Goal: Task Accomplishment & Management: Use online tool/utility

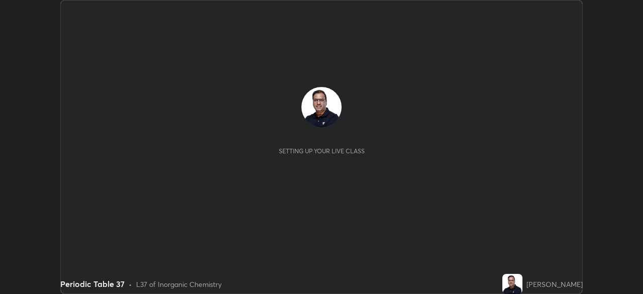
scroll to position [294, 643]
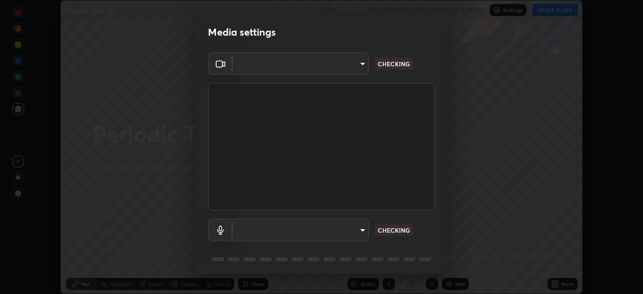
type input "cf4cade584ede8fb560bca5df173c6e0c2fab346f0fe5c0e134d57ffae5dbcad"
click at [300, 228] on body "Erase all Periodic Table 37 Recording WAS SCHEDULED TO START AT 11:10 AM Settin…" at bounding box center [321, 147] width 643 height 294
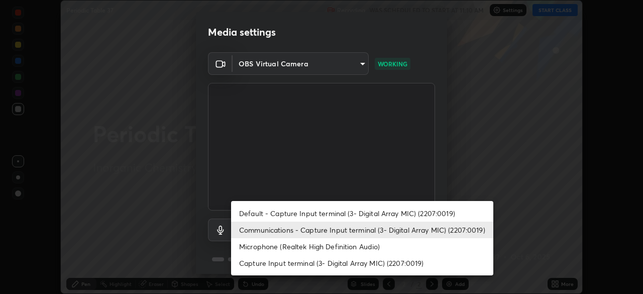
click at [255, 247] on li "Microphone (Realtek High Definition Audio)" at bounding box center [362, 246] width 262 height 17
type input "2c7ce03bf44361b7ba6d686ec062d0a68e8820996cf89e2862210030541b57e2"
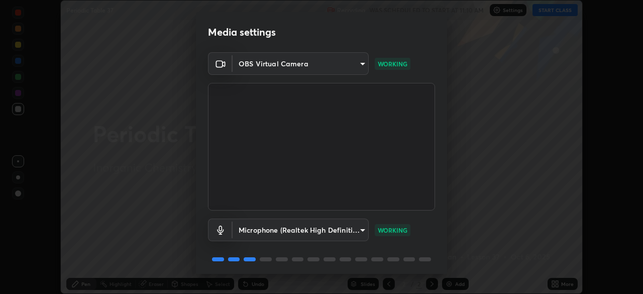
scroll to position [36, 0]
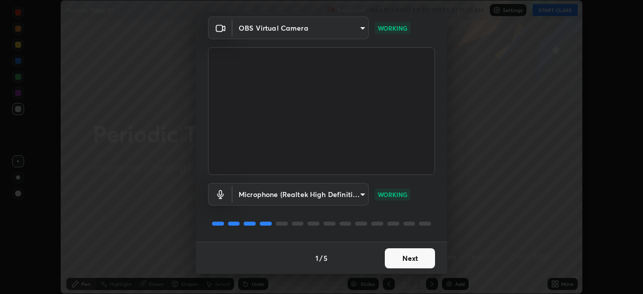
click at [394, 258] on button "Next" at bounding box center [410, 258] width 50 height 20
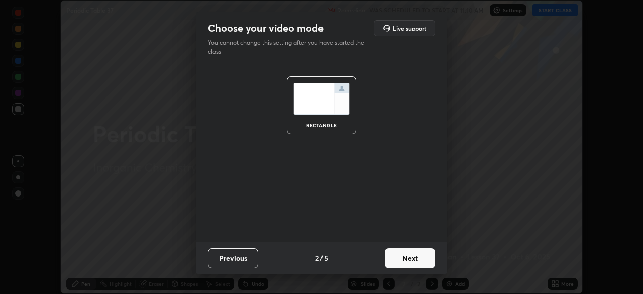
click at [412, 259] on button "Next" at bounding box center [410, 258] width 50 height 20
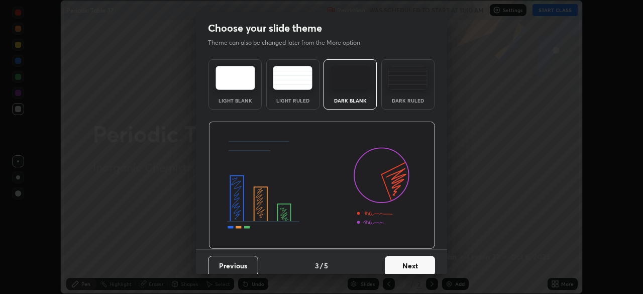
scroll to position [8, 0]
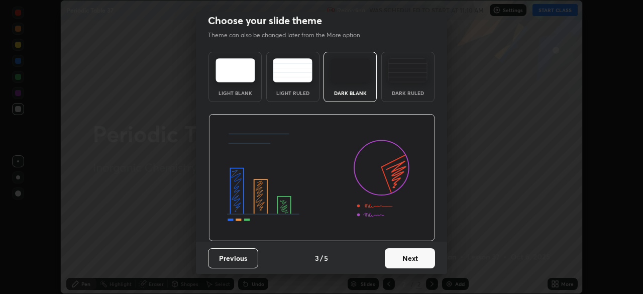
click at [411, 255] on button "Next" at bounding box center [410, 258] width 50 height 20
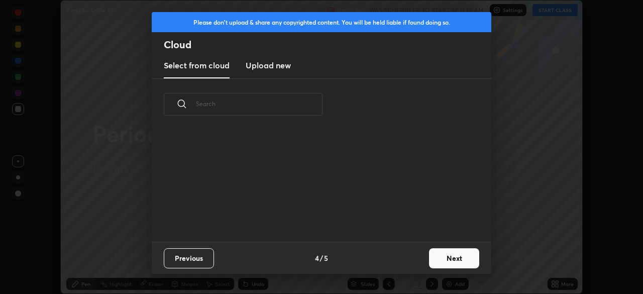
click at [431, 258] on button "Next" at bounding box center [454, 258] width 50 height 20
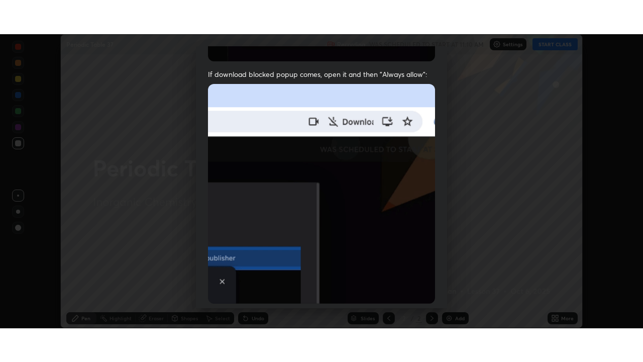
scroll to position [241, 0]
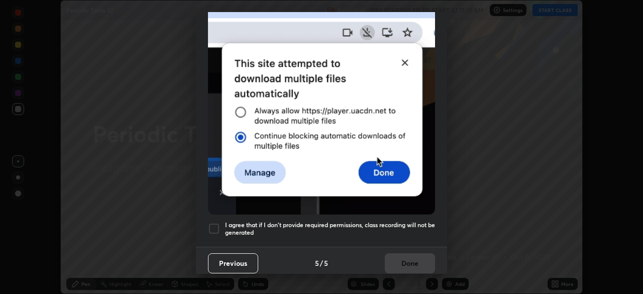
click at [215, 229] on div at bounding box center [214, 229] width 12 height 12
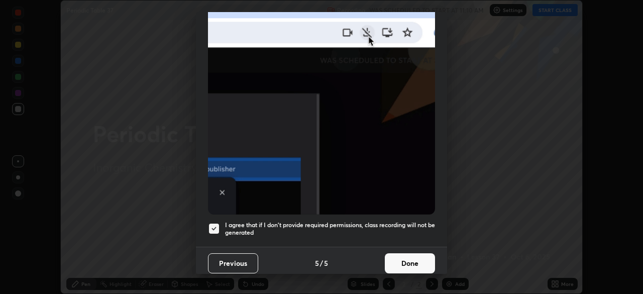
click at [397, 256] on button "Done" at bounding box center [410, 263] width 50 height 20
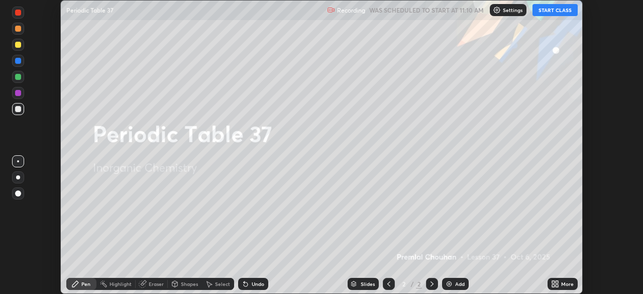
click at [544, 12] on button "START CLASS" at bounding box center [555, 10] width 45 height 12
click at [560, 284] on div "More" at bounding box center [563, 284] width 30 height 12
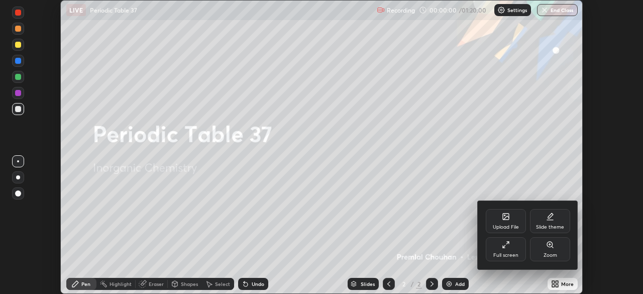
click at [518, 255] on div "Full screen" at bounding box center [506, 255] width 25 height 5
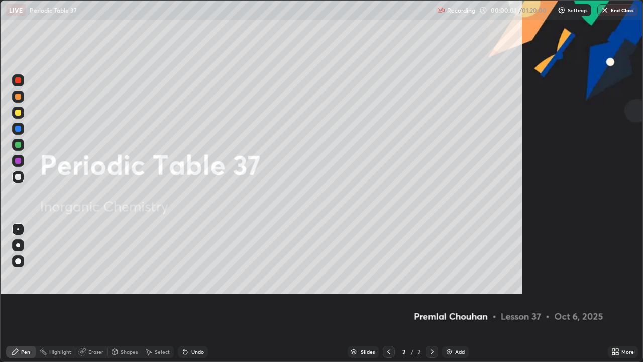
scroll to position [362, 643]
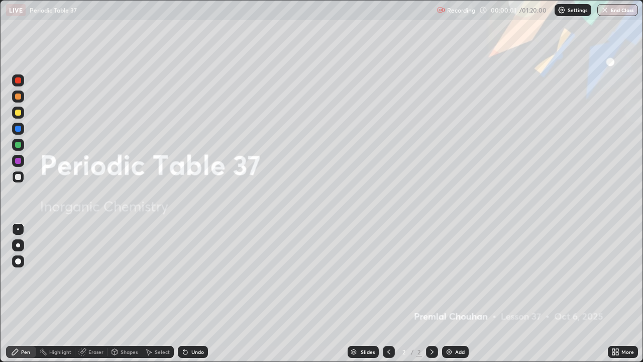
click at [451, 294] on img at bounding box center [449, 352] width 8 height 8
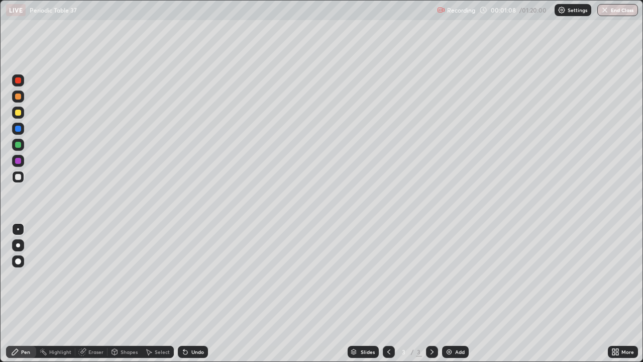
click at [16, 113] on div at bounding box center [18, 113] width 6 height 6
click at [17, 113] on div at bounding box center [18, 113] width 6 height 6
click at [89, 294] on div "Eraser" at bounding box center [95, 351] width 15 height 5
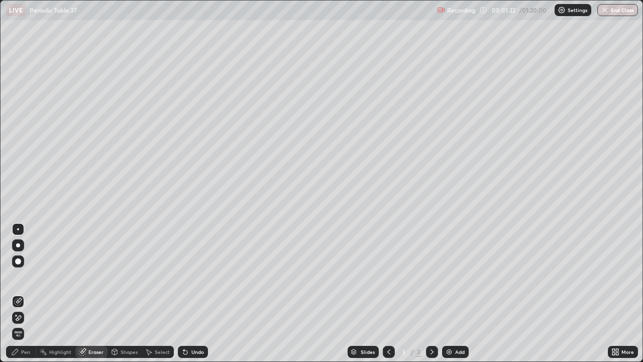
click at [26, 294] on div "Pen" at bounding box center [25, 351] width 9 height 5
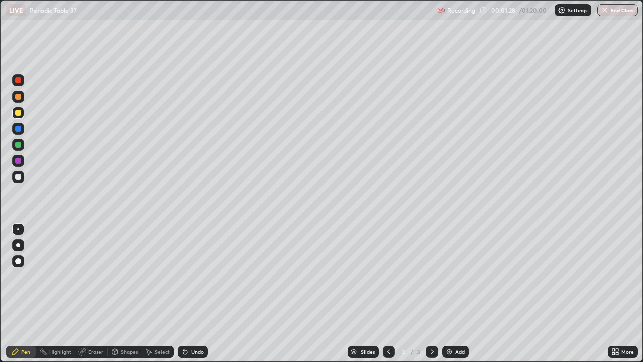
click at [17, 146] on div at bounding box center [18, 145] width 6 height 6
click at [18, 144] on div at bounding box center [18, 145] width 6 height 6
click at [17, 101] on div at bounding box center [18, 96] width 12 height 12
click at [20, 98] on div at bounding box center [18, 96] width 6 height 6
click at [18, 177] on div at bounding box center [18, 177] width 6 height 6
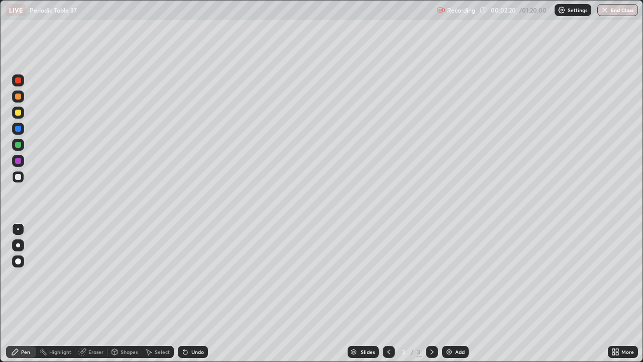
click at [15, 162] on div at bounding box center [18, 161] width 6 height 6
click at [18, 158] on div at bounding box center [18, 161] width 6 height 6
click at [19, 113] on div at bounding box center [18, 113] width 6 height 6
click at [21, 112] on div at bounding box center [18, 113] width 12 height 12
click at [18, 179] on div at bounding box center [18, 177] width 6 height 6
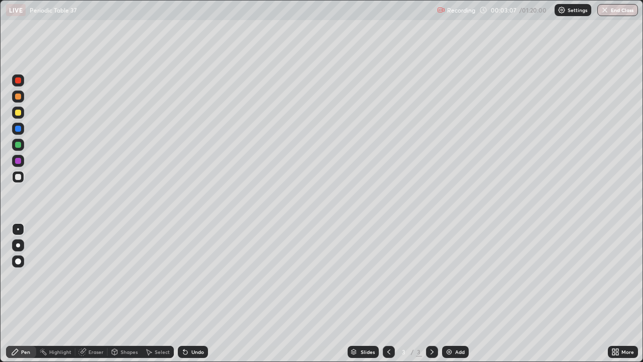
click at [15, 179] on div at bounding box center [18, 177] width 12 height 12
click at [22, 101] on div at bounding box center [18, 96] width 12 height 12
click at [23, 98] on div at bounding box center [18, 96] width 12 height 12
click at [96, 294] on div "Eraser" at bounding box center [95, 351] width 15 height 5
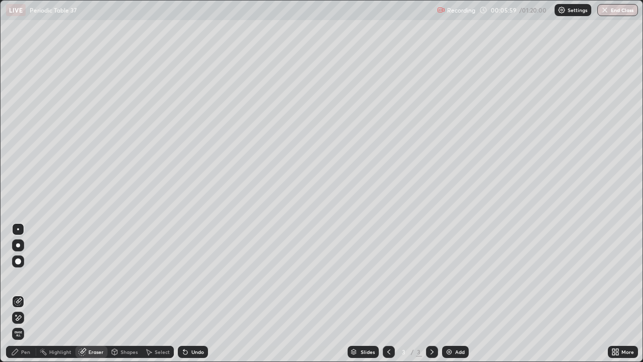
click at [24, 294] on div "Pen" at bounding box center [25, 351] width 9 height 5
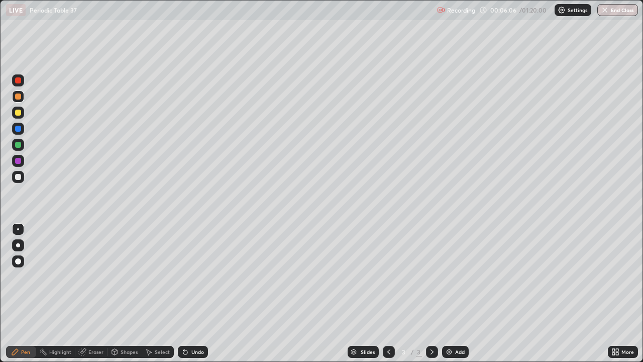
click at [93, 294] on div "Eraser" at bounding box center [95, 351] width 15 height 5
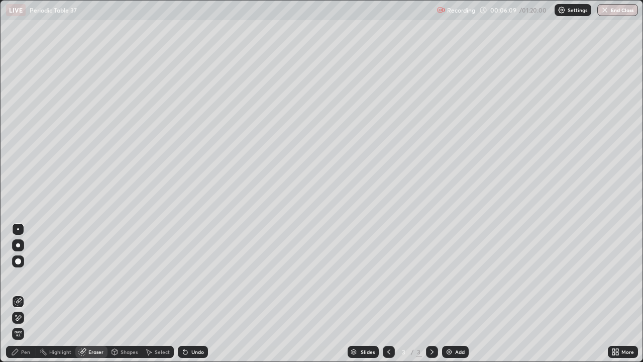
click at [25, 294] on div "Pen" at bounding box center [21, 352] width 30 height 12
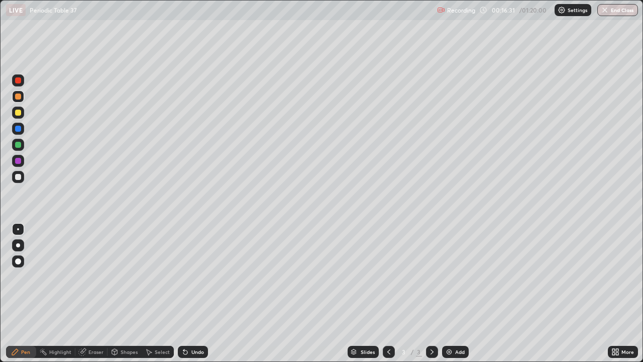
click at [431, 294] on icon at bounding box center [432, 351] width 3 height 5
click at [442, 294] on div "Add" at bounding box center [455, 352] width 27 height 12
click at [21, 113] on div at bounding box center [18, 113] width 6 height 6
click at [19, 114] on div at bounding box center [18, 113] width 6 height 6
click at [96, 294] on div "Eraser" at bounding box center [95, 351] width 15 height 5
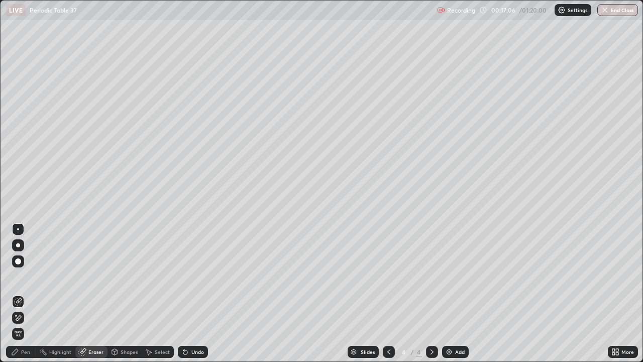
click at [25, 294] on div "Pen" at bounding box center [25, 351] width 9 height 5
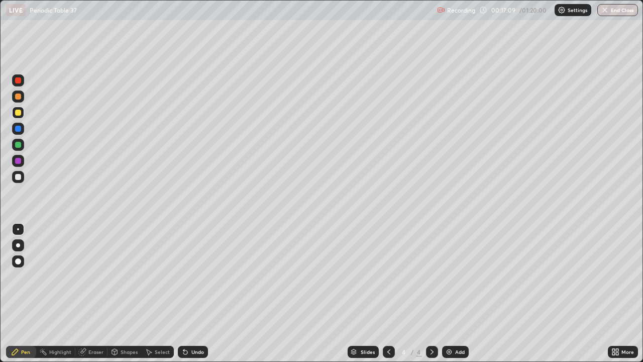
click at [18, 97] on div at bounding box center [18, 96] width 6 height 6
click at [19, 98] on div at bounding box center [18, 96] width 6 height 6
click at [614, 294] on icon at bounding box center [614, 353] width 3 height 3
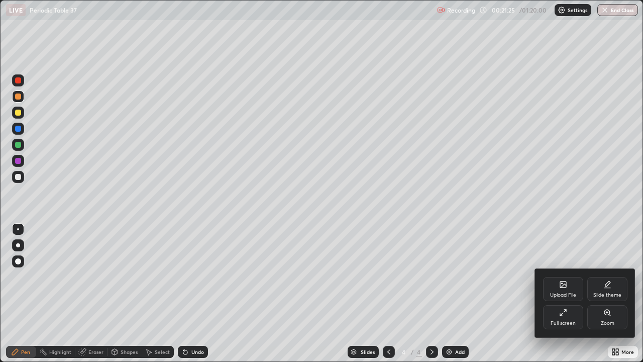
click at [561, 289] on div "Upload File" at bounding box center [563, 289] width 40 height 24
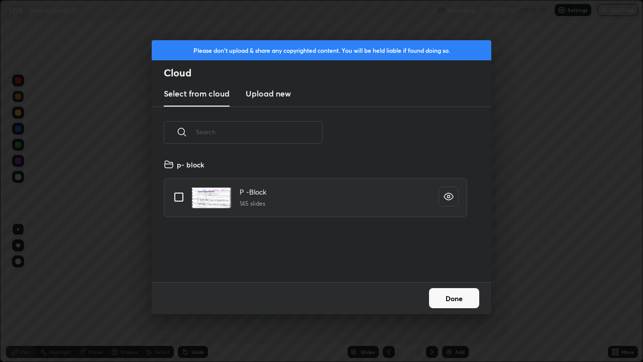
scroll to position [124, 323]
click at [180, 199] on input "grid" at bounding box center [178, 196] width 21 height 21
checkbox input "true"
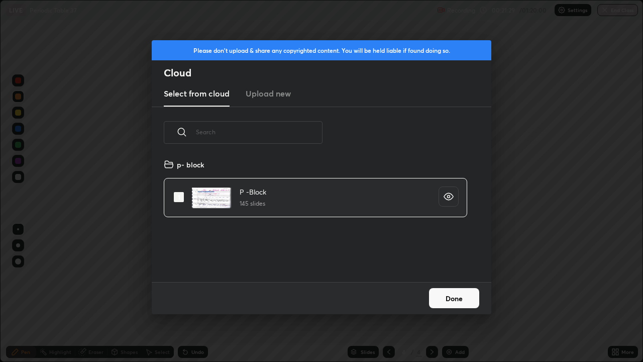
click at [447, 294] on button "Done" at bounding box center [454, 298] width 50 height 20
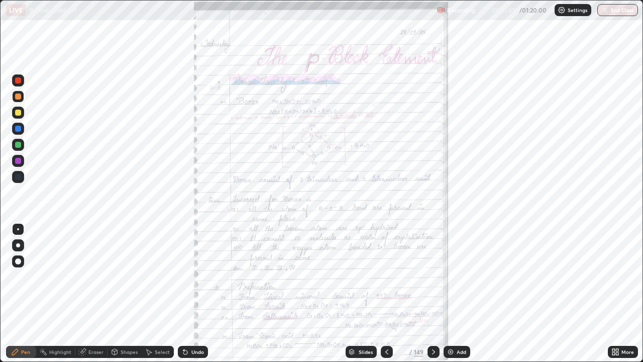
click at [363, 294] on div "Slides" at bounding box center [366, 351] width 14 height 5
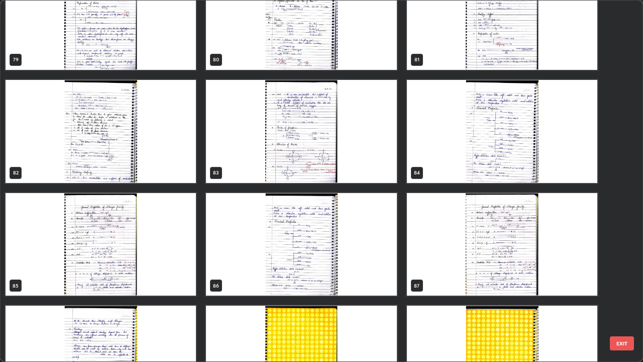
scroll to position [2993, 0]
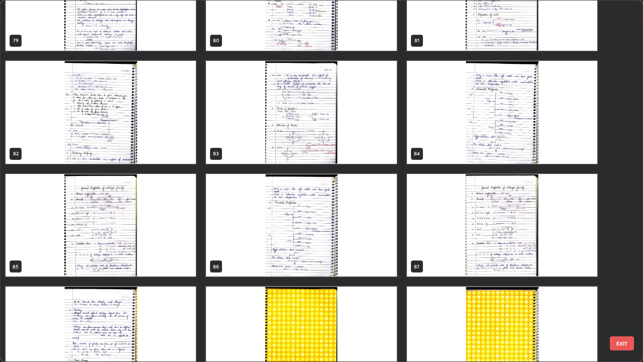
click at [521, 276] on img "grid" at bounding box center [502, 225] width 190 height 103
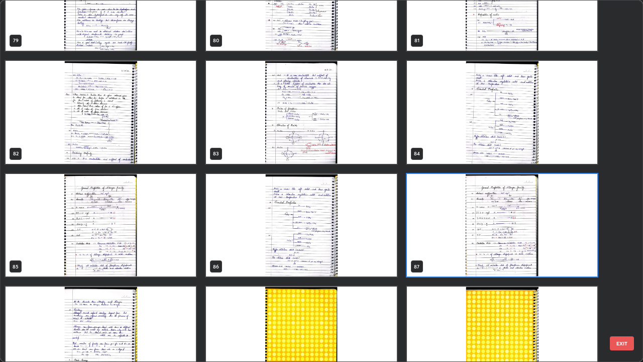
click at [519, 247] on img "grid" at bounding box center [502, 225] width 190 height 103
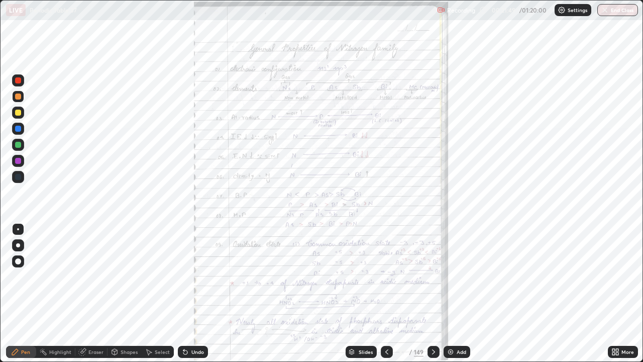
click at [519, 245] on img "grid" at bounding box center [502, 225] width 190 height 103
click at [519, 244] on img "grid" at bounding box center [502, 225] width 190 height 103
click at [614, 294] on icon at bounding box center [614, 353] width 3 height 3
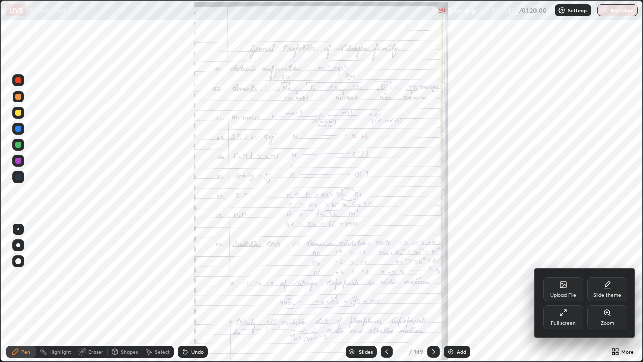
click at [601, 294] on div "Zoom" at bounding box center [608, 317] width 40 height 24
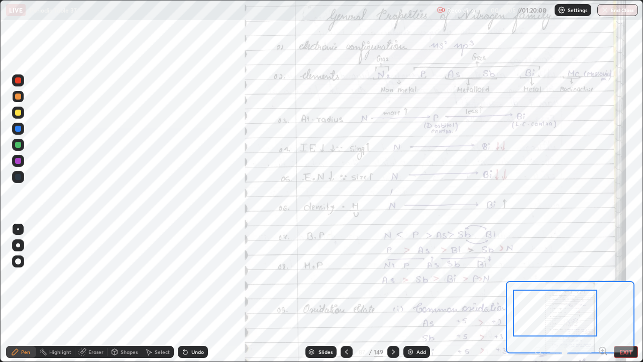
click at [97, 294] on div "Eraser" at bounding box center [95, 351] width 15 height 5
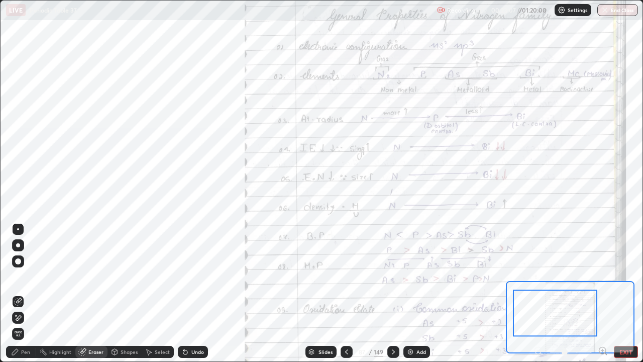
click at [30, 294] on div "Pen" at bounding box center [25, 351] width 9 height 5
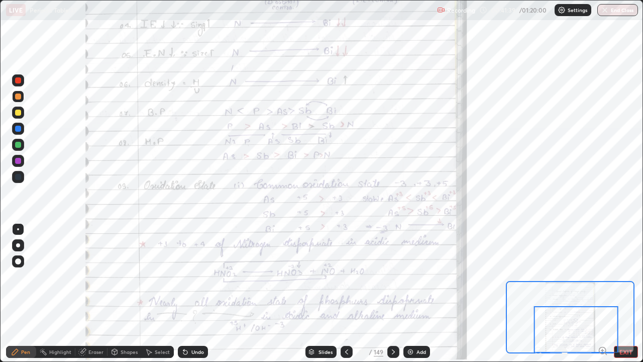
click at [393, 294] on icon at bounding box center [393, 351] width 3 height 5
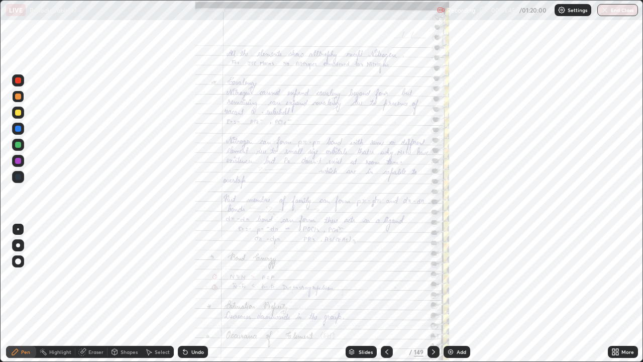
click at [614, 294] on icon at bounding box center [614, 353] width 3 height 3
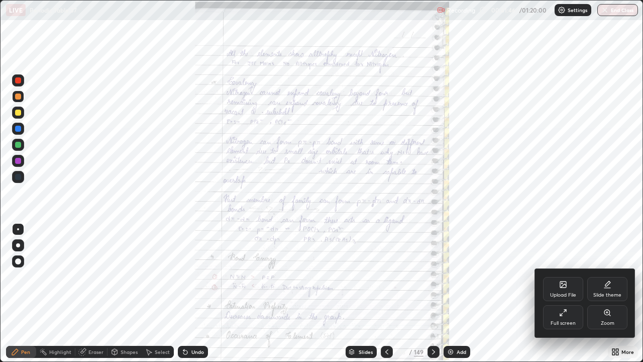
click at [603, 294] on div "Zoom" at bounding box center [608, 317] width 40 height 24
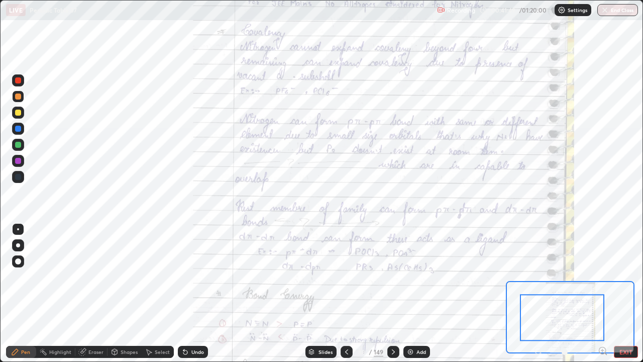
click at [534, 294] on div at bounding box center [562, 317] width 84 height 47
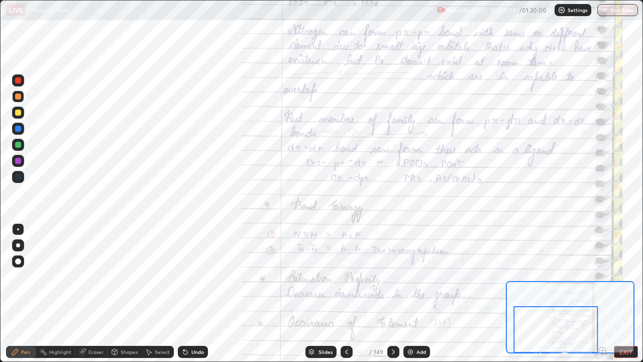
click at [622, 294] on button "EXIT" at bounding box center [626, 352] width 24 height 12
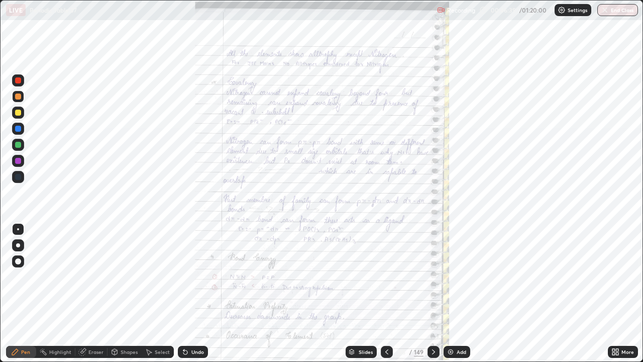
click at [432, 294] on div at bounding box center [434, 352] width 12 height 12
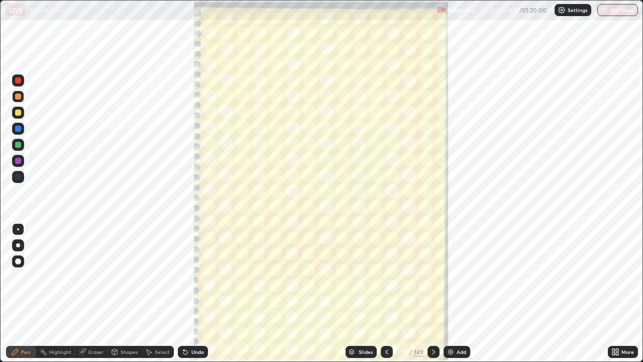
click at [450, 294] on img at bounding box center [451, 352] width 8 height 8
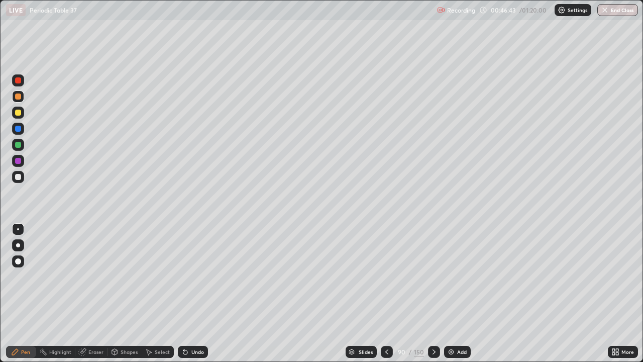
click at [18, 144] on div at bounding box center [18, 145] width 6 height 6
click at [20, 145] on div at bounding box center [18, 145] width 6 height 6
click at [17, 99] on div at bounding box center [18, 96] width 6 height 6
click at [17, 100] on div at bounding box center [18, 96] width 12 height 12
click at [17, 177] on div at bounding box center [18, 177] width 6 height 6
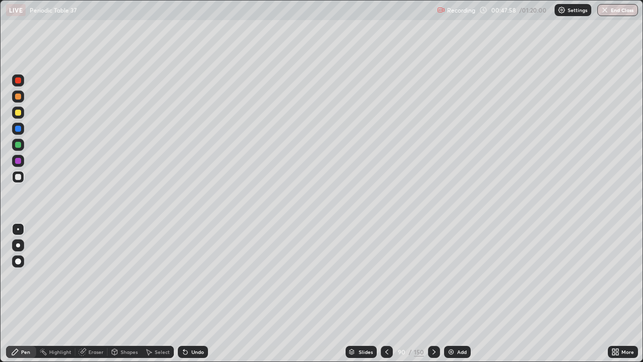
click at [16, 175] on div at bounding box center [18, 177] width 6 height 6
click at [98, 294] on div "Eraser" at bounding box center [95, 351] width 15 height 5
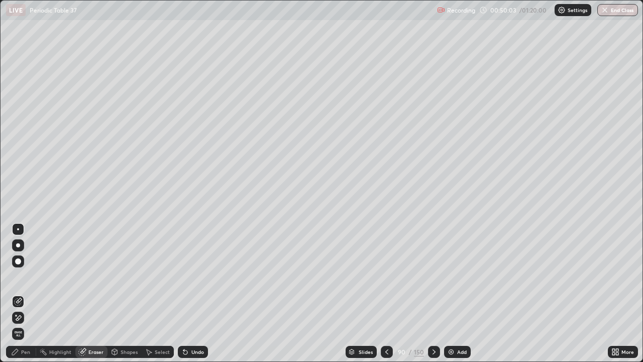
click at [28, 294] on div "Pen" at bounding box center [25, 351] width 9 height 5
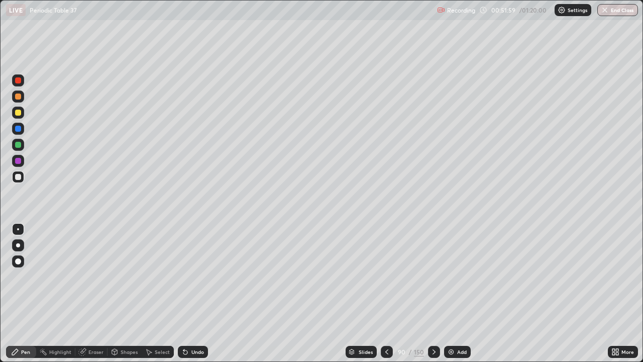
click at [17, 99] on div at bounding box center [18, 96] width 6 height 6
click at [17, 94] on div at bounding box center [18, 96] width 6 height 6
click at [17, 146] on div at bounding box center [18, 145] width 6 height 6
click at [19, 113] on div at bounding box center [18, 113] width 6 height 6
click at [19, 114] on div at bounding box center [18, 113] width 6 height 6
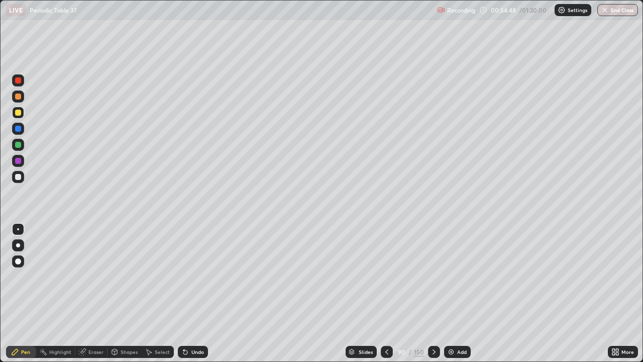
click at [96, 294] on div "Eraser" at bounding box center [91, 352] width 32 height 12
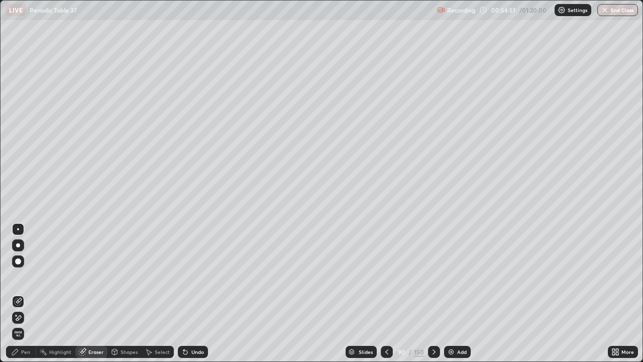
click at [25, 294] on div "Pen" at bounding box center [25, 351] width 9 height 5
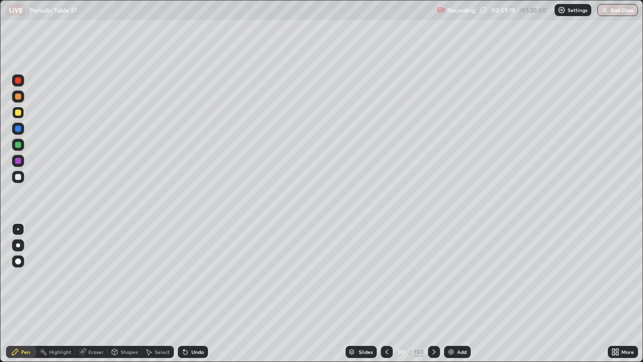
click at [433, 294] on icon at bounding box center [434, 352] width 8 height 8
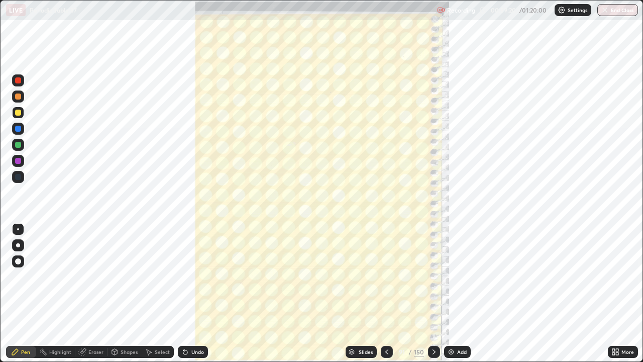
click at [447, 294] on img at bounding box center [451, 352] width 8 height 8
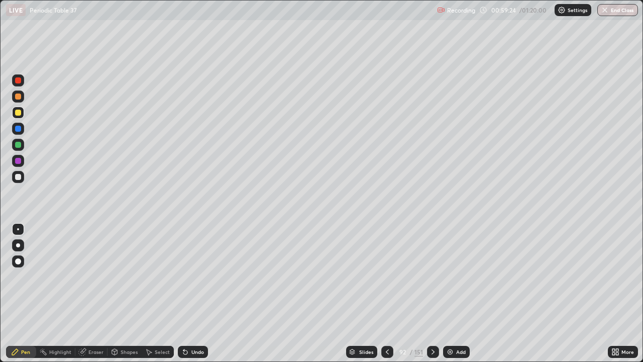
click at [15, 100] on div at bounding box center [18, 96] width 12 height 12
click at [16, 99] on div at bounding box center [18, 96] width 6 height 6
click at [17, 176] on div at bounding box center [18, 177] width 6 height 6
click at [19, 178] on div at bounding box center [18, 177] width 6 height 6
click at [20, 144] on div at bounding box center [18, 145] width 6 height 6
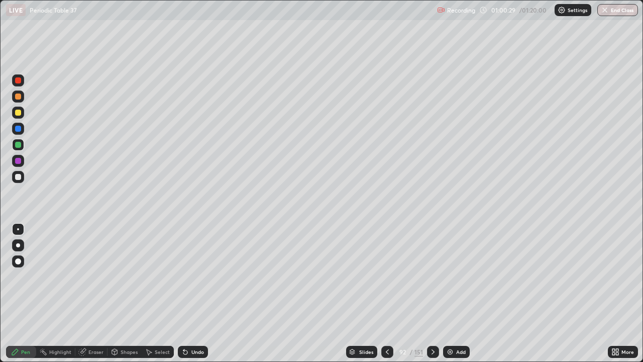
click at [23, 144] on div at bounding box center [18, 145] width 12 height 12
click at [17, 176] on div at bounding box center [18, 177] width 6 height 6
click at [17, 112] on div at bounding box center [18, 113] width 6 height 6
click at [16, 112] on div at bounding box center [18, 113] width 6 height 6
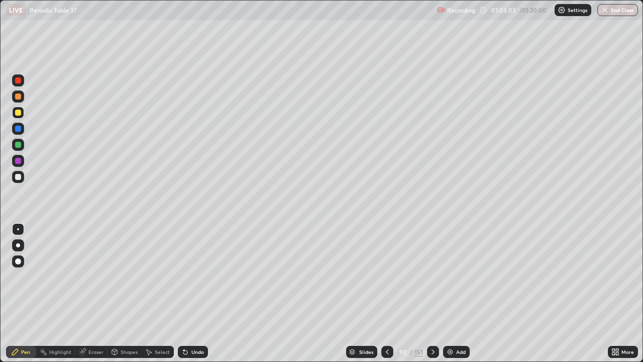
click at [18, 176] on div at bounding box center [18, 177] width 6 height 6
click at [21, 177] on div at bounding box center [18, 177] width 6 height 6
click at [20, 91] on div at bounding box center [18, 96] width 12 height 12
click at [98, 294] on div "Eraser" at bounding box center [95, 351] width 15 height 5
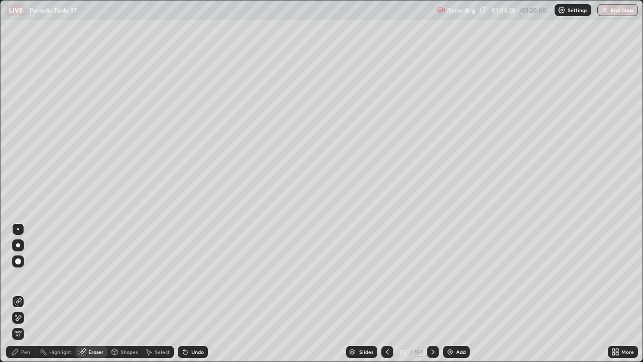
click at [21, 294] on div "Pen" at bounding box center [25, 351] width 9 height 5
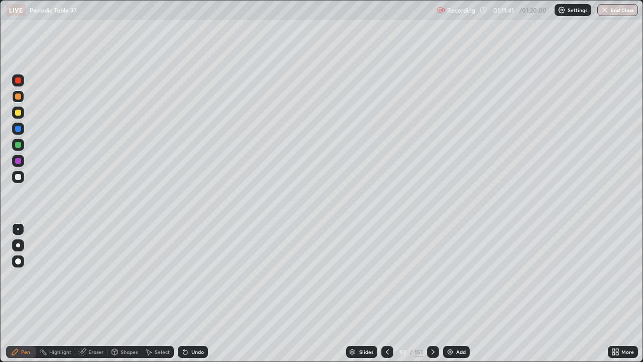
click at [449, 294] on img at bounding box center [450, 352] width 8 height 8
click at [17, 176] on div at bounding box center [18, 177] width 6 height 6
click at [17, 177] on div at bounding box center [18, 177] width 6 height 6
click at [18, 99] on div at bounding box center [18, 96] width 6 height 6
click at [19, 99] on div at bounding box center [18, 96] width 6 height 6
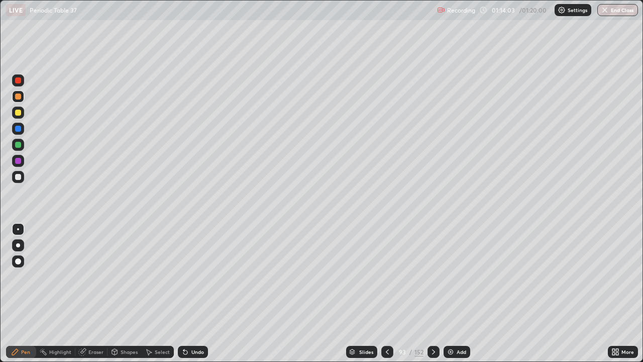
click at [17, 175] on div at bounding box center [18, 177] width 6 height 6
click at [18, 174] on div at bounding box center [18, 177] width 6 height 6
click at [613, 14] on button "End Class" at bounding box center [619, 10] width 40 height 12
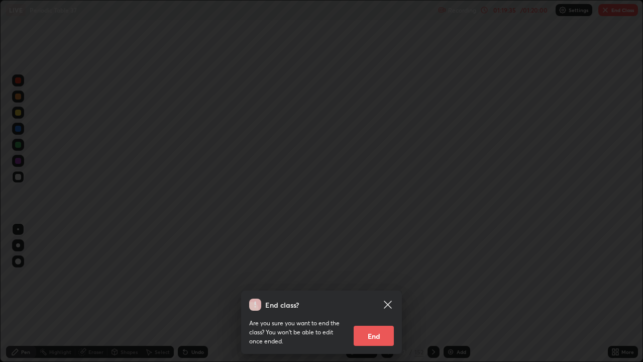
click at [372, 294] on button "End" at bounding box center [374, 336] width 40 height 20
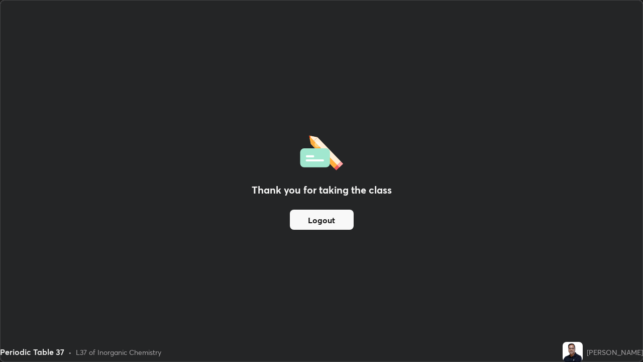
click at [343, 220] on button "Logout" at bounding box center [322, 220] width 64 height 20
